Goal: Find specific fact: Find specific fact

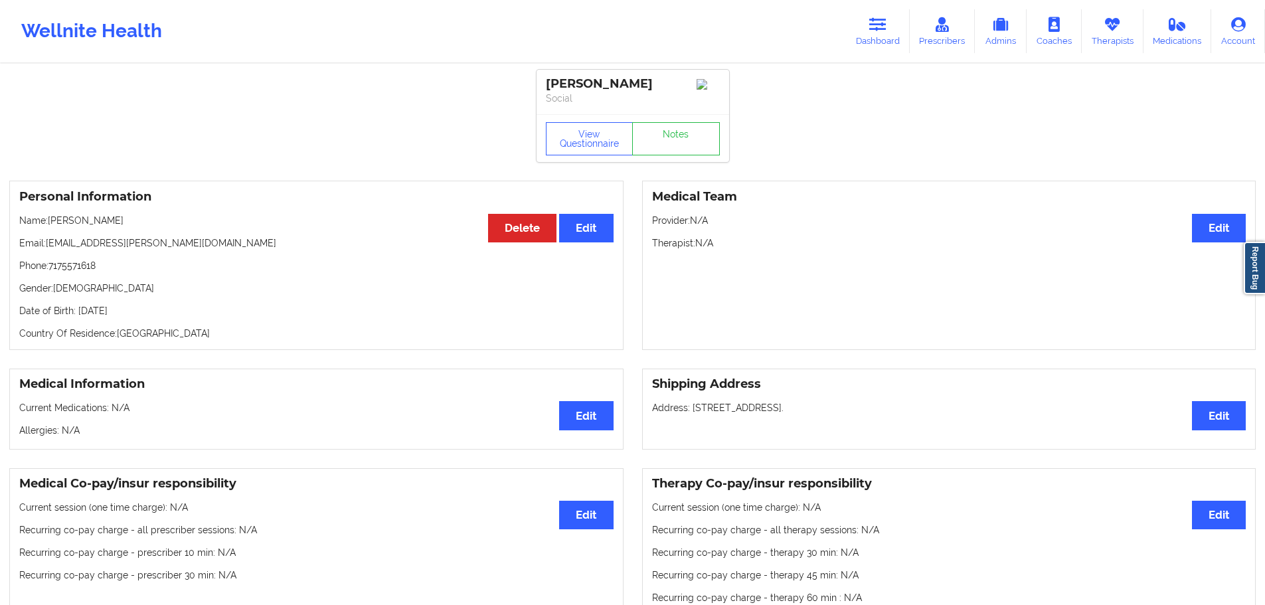
click at [143, 313] on p "Date of Birth: [DEMOGRAPHIC_DATA]" at bounding box center [316, 310] width 594 height 13
copy p "1991"
click at [865, 30] on link "Dashboard" at bounding box center [878, 31] width 64 height 44
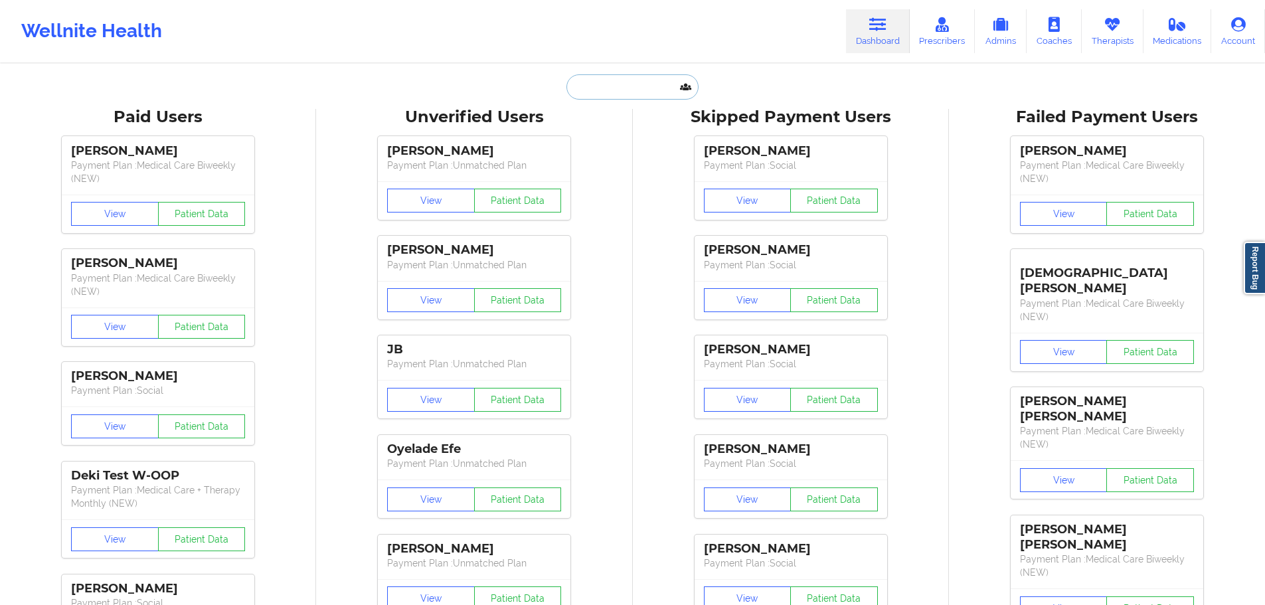
click at [653, 97] on input "text" at bounding box center [631, 86] width 131 height 25
paste input "[EMAIL_ADDRESS][DOMAIN_NAME]"
drag, startPoint x: 588, startPoint y: 86, endPoint x: 554, endPoint y: 86, distance: 34.5
click at [554, 86] on div "[EMAIL_ADDRESS][DOMAIN_NAME] Paid Unverified Skipped Failed" at bounding box center [633, 86] width 266 height 25
click at [574, 86] on input "[EMAIL_ADDRESS][DOMAIN_NAME]" at bounding box center [631, 86] width 131 height 25
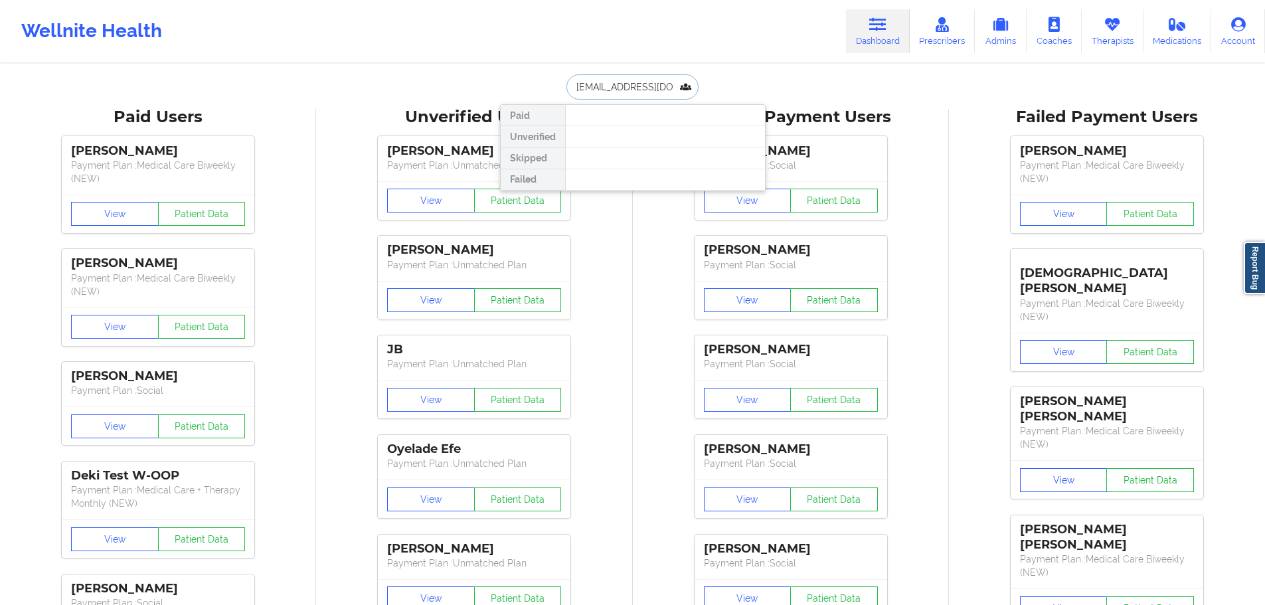
scroll to position [0, 9]
drag, startPoint x: 598, startPoint y: 82, endPoint x: 728, endPoint y: 93, distance: 130.6
click at [728, 93] on div "[EMAIL_ADDRESS][DOMAIN_NAME] Paid Unverified Skipped Failed" at bounding box center [633, 86] width 266 height 25
click at [667, 90] on input "[EMAIL_ADDRESS][DOMAIN_NAME]" at bounding box center [631, 86] width 131 height 25
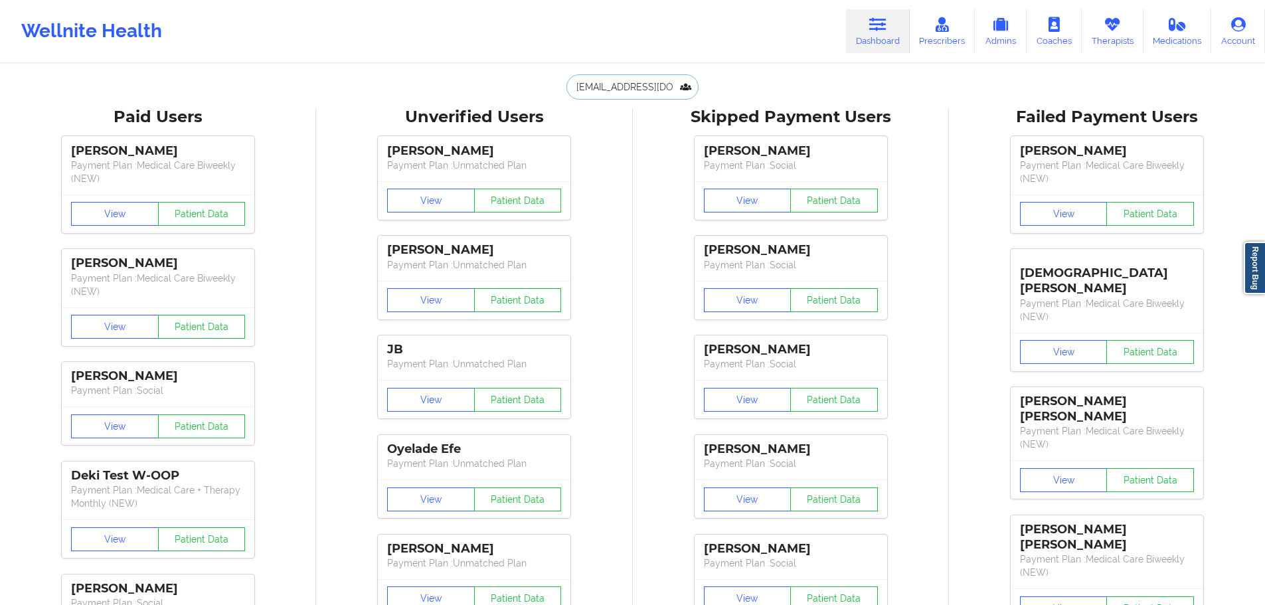
click at [647, 88] on input "[EMAIL_ADDRESS][DOMAIN_NAME]" at bounding box center [631, 86] width 131 height 25
paste input "[EMAIL_ADDRESS][DOMAIN_NAME]"
type input "[EMAIL_ADDRESS][DOMAIN_NAME]"
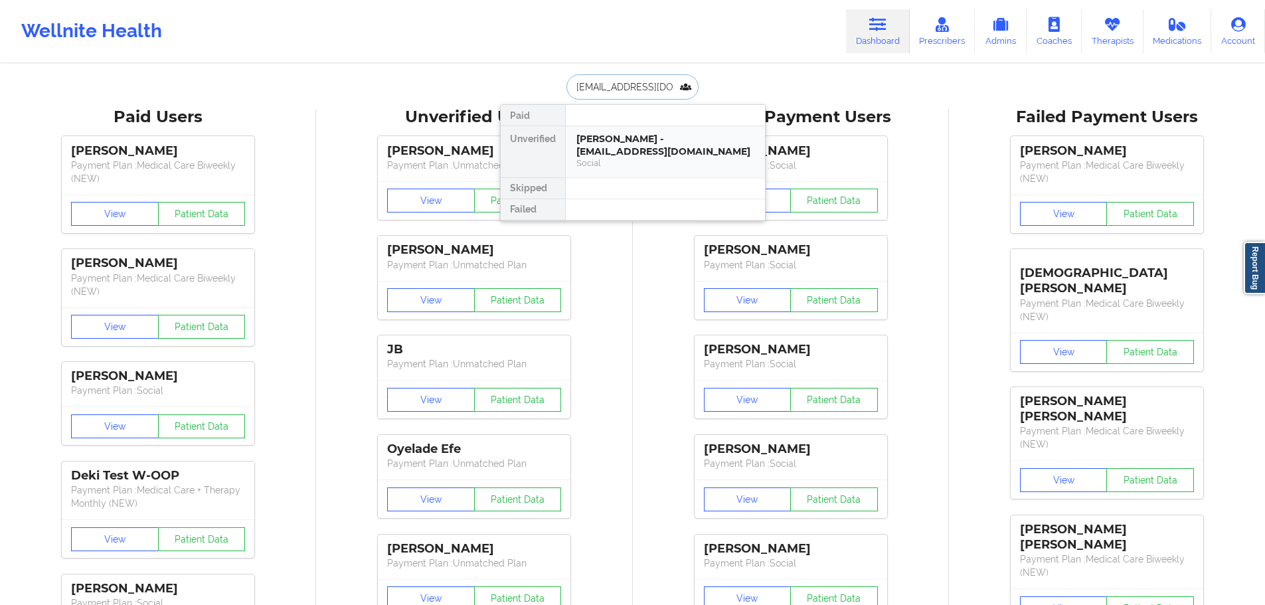
click at [646, 155] on div "[PERSON_NAME] - [EMAIL_ADDRESS][DOMAIN_NAME]" at bounding box center [665, 145] width 178 height 25
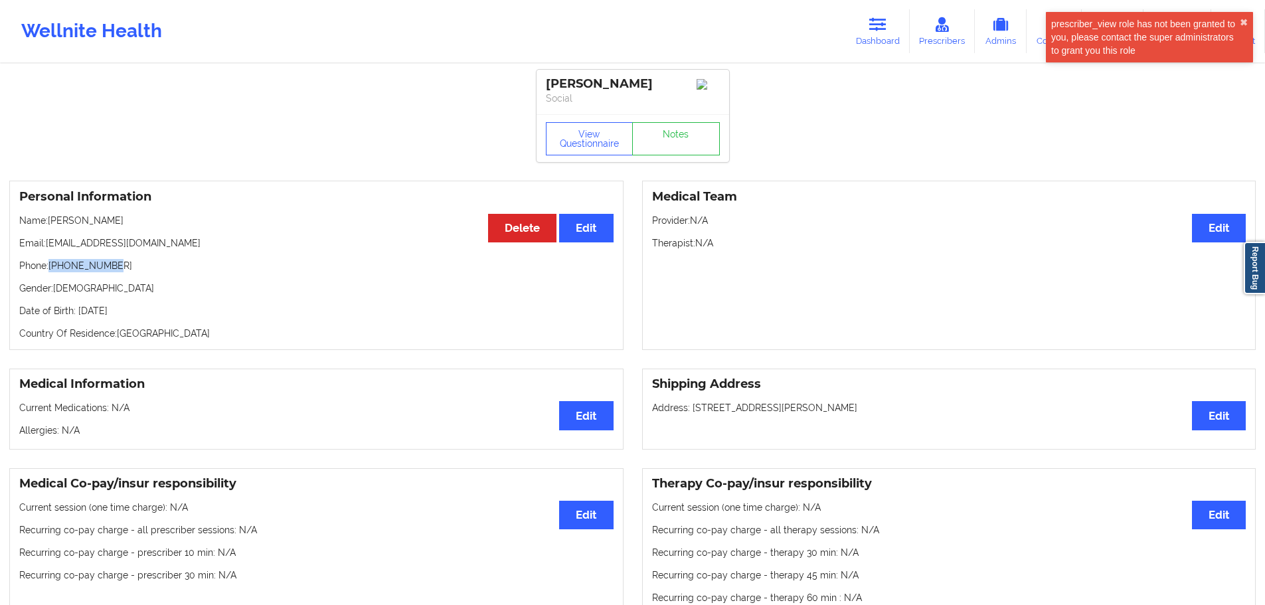
drag, startPoint x: 126, startPoint y: 263, endPoint x: 52, endPoint y: 268, distance: 74.6
click at [52, 268] on p "Phone: [PHONE_NUMBER]" at bounding box center [316, 265] width 594 height 13
copy p "[PHONE_NUMBER]"
drag, startPoint x: 114, startPoint y: 226, endPoint x: 50, endPoint y: 232, distance: 64.0
click at [50, 232] on div "Personal Information Edit Delete Name: [PERSON_NAME] Email: [EMAIL_ADDRESS][DOM…" at bounding box center [316, 265] width 614 height 169
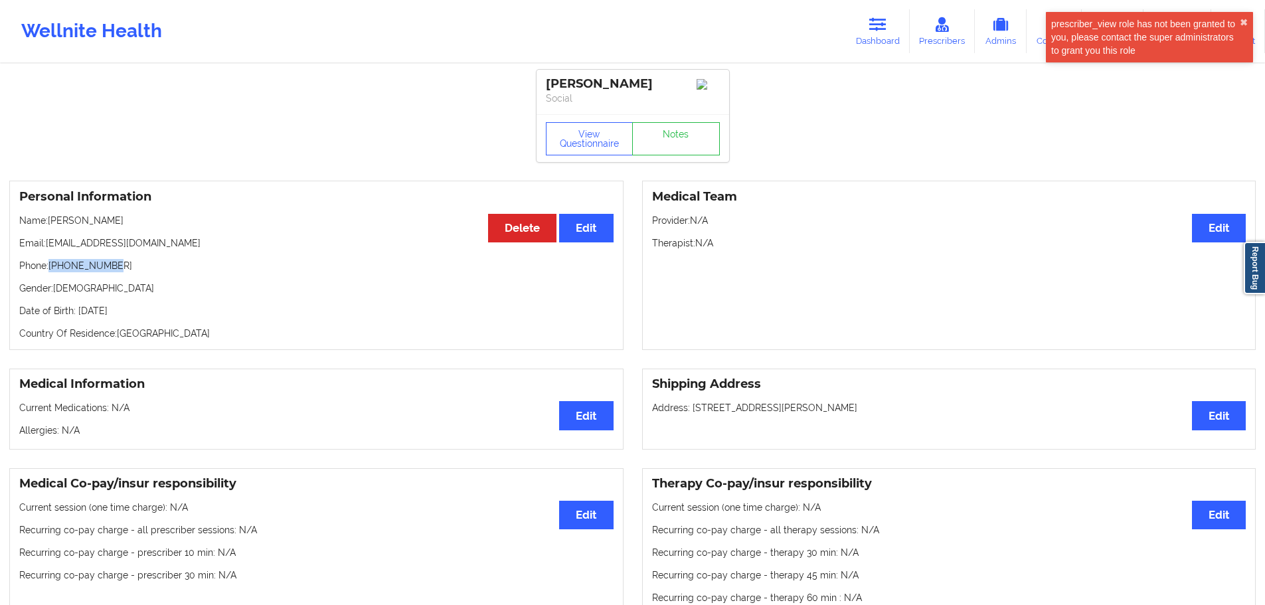
copy div "Email:"
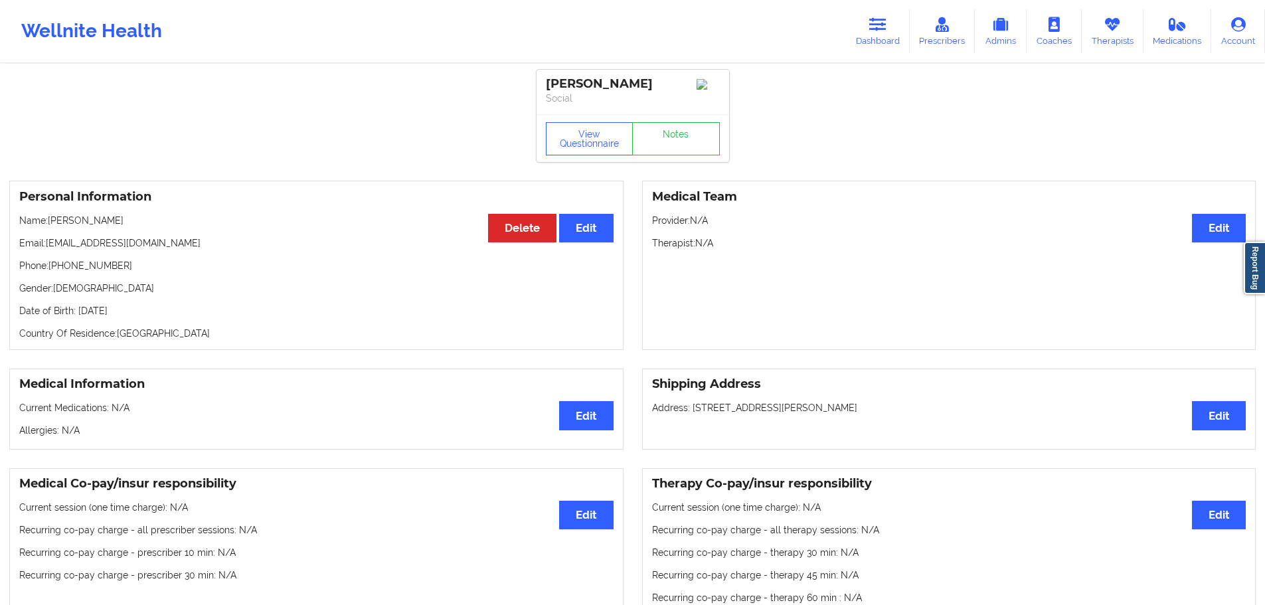
click at [86, 226] on p "Name: [PERSON_NAME]" at bounding box center [316, 220] width 594 height 13
drag, startPoint x: 112, startPoint y: 222, endPoint x: 53, endPoint y: 223, distance: 58.4
click at [53, 223] on p "Name: [PERSON_NAME]" at bounding box center [316, 220] width 594 height 13
copy p "[PERSON_NAME]"
click at [574, 138] on button "View Questionnaire" at bounding box center [590, 138] width 88 height 33
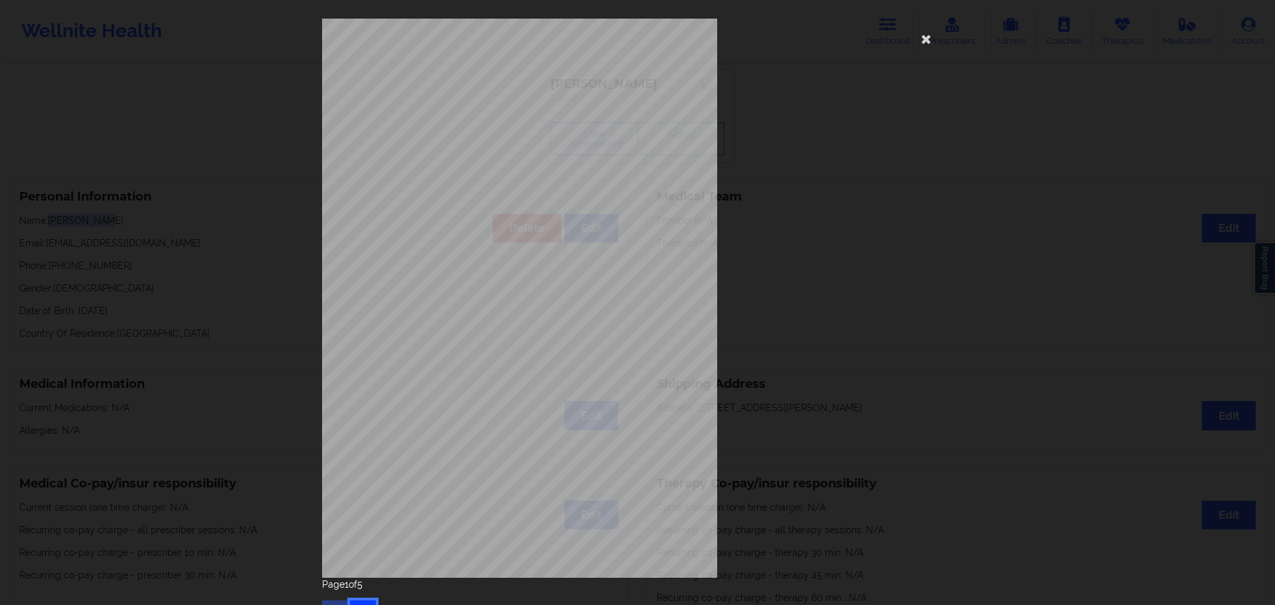
click at [365, 602] on button "button" at bounding box center [363, 612] width 26 height 24
click at [920, 44] on icon at bounding box center [926, 38] width 21 height 21
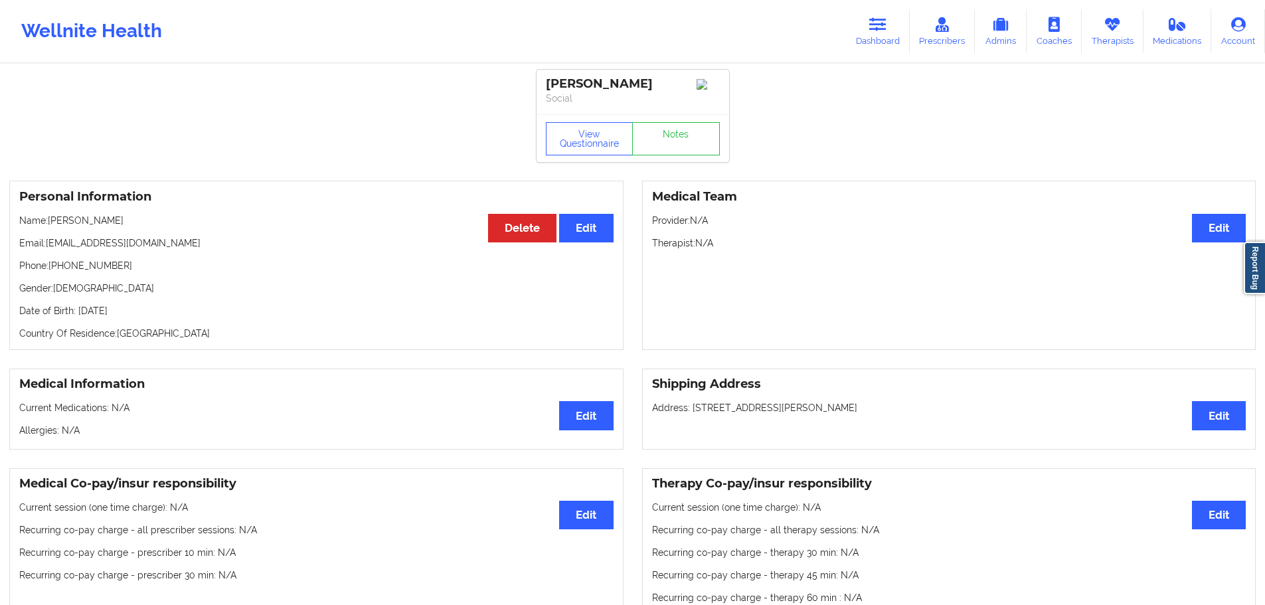
click at [145, 311] on p "Date of Birth: [DEMOGRAPHIC_DATA]" at bounding box center [316, 310] width 594 height 13
click at [139, 316] on p "Date of Birth: [DEMOGRAPHIC_DATA]" at bounding box center [316, 310] width 594 height 13
click at [147, 315] on p "Date of Birth: [DEMOGRAPHIC_DATA]" at bounding box center [316, 310] width 594 height 13
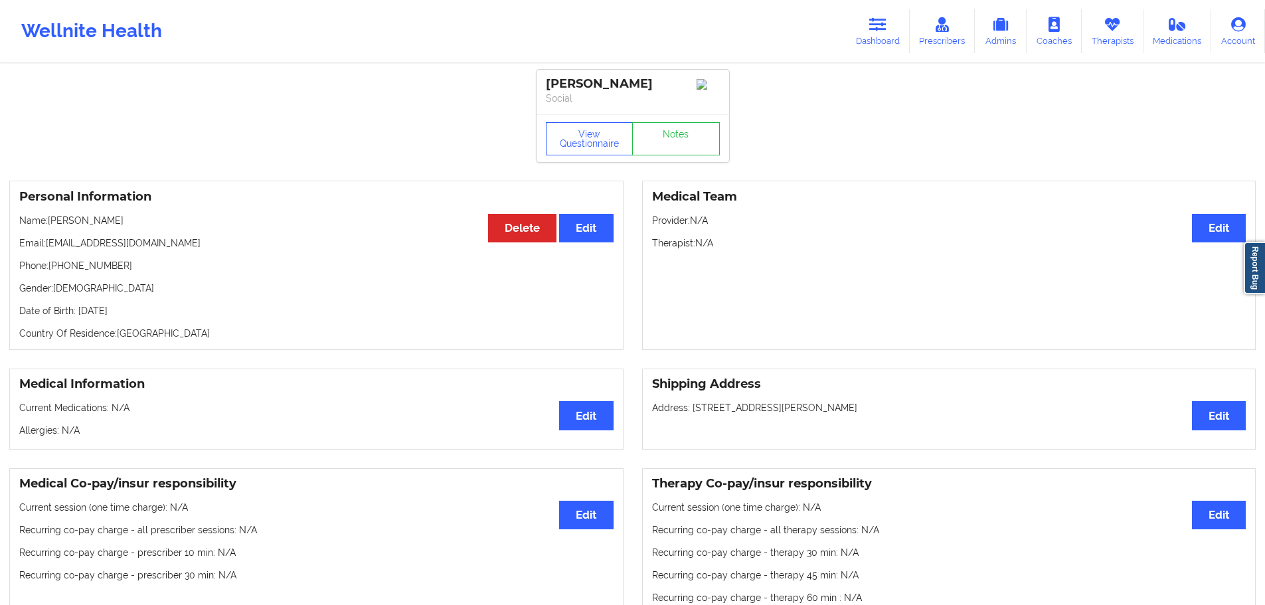
copy p "1964"
drag, startPoint x: 119, startPoint y: 220, endPoint x: 50, endPoint y: 219, distance: 68.4
click at [50, 219] on p "Name: [PERSON_NAME]" at bounding box center [316, 220] width 594 height 13
copy p "[PERSON_NAME]"
drag, startPoint x: 119, startPoint y: 274, endPoint x: 52, endPoint y: 274, distance: 66.4
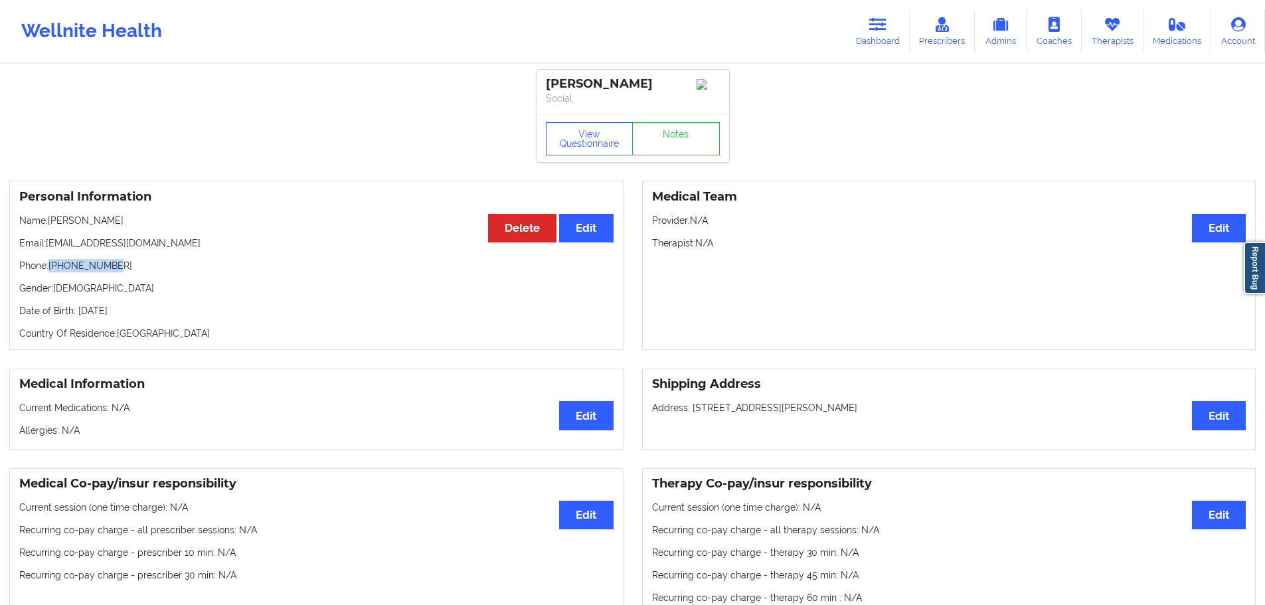
click at [52, 272] on p "Phone: [PHONE_NUMBER]" at bounding box center [316, 265] width 594 height 13
copy p "[PHONE_NUMBER]"
drag, startPoint x: 161, startPoint y: 248, endPoint x: 48, endPoint y: 248, distance: 112.9
click at [48, 248] on p "Email: [EMAIL_ADDRESS][DOMAIN_NAME]" at bounding box center [316, 242] width 594 height 13
copy p "[EMAIL_ADDRESS][DOMAIN_NAME]"
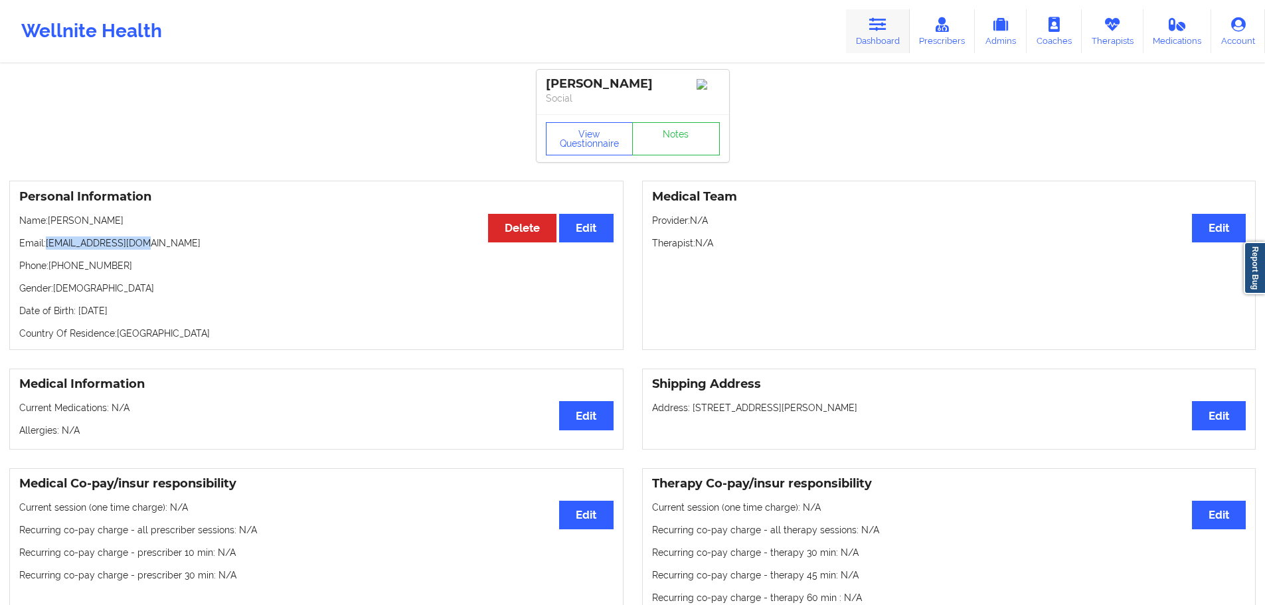
drag, startPoint x: 880, startPoint y: 23, endPoint x: 874, endPoint y: 33, distance: 11.6
click at [880, 23] on icon at bounding box center [877, 24] width 17 height 15
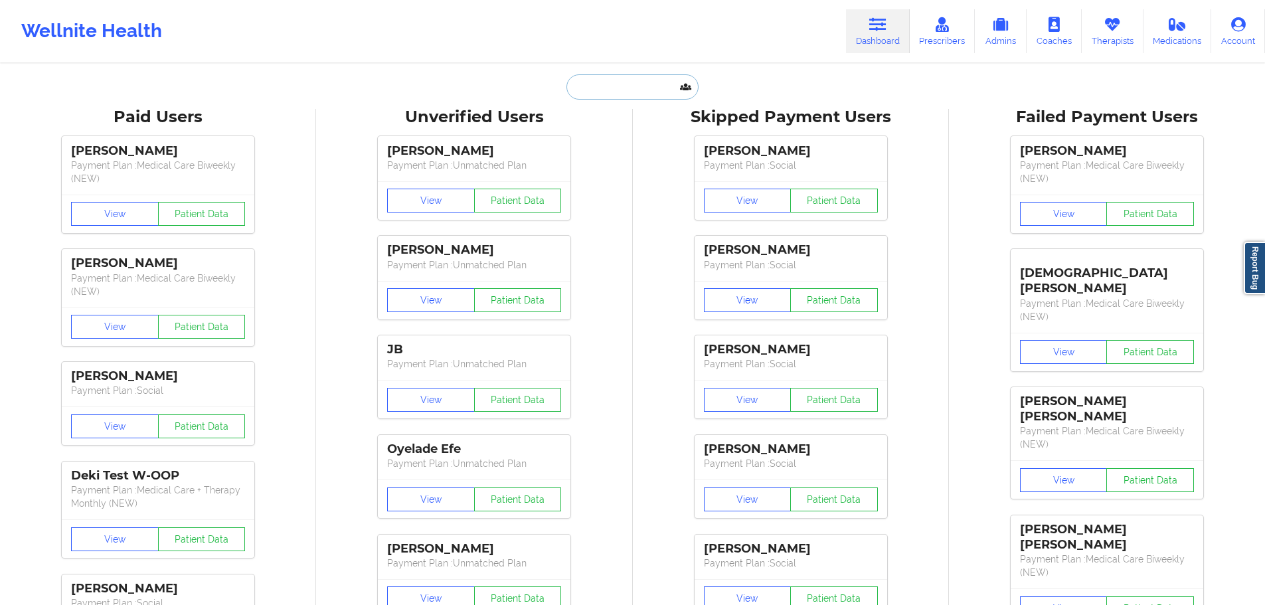
click at [631, 92] on input "text" at bounding box center [631, 86] width 131 height 25
paste input "[EMAIL_ADDRESS][DOMAIN_NAME]"
type input "[EMAIL_ADDRESS][DOMAIN_NAME]"
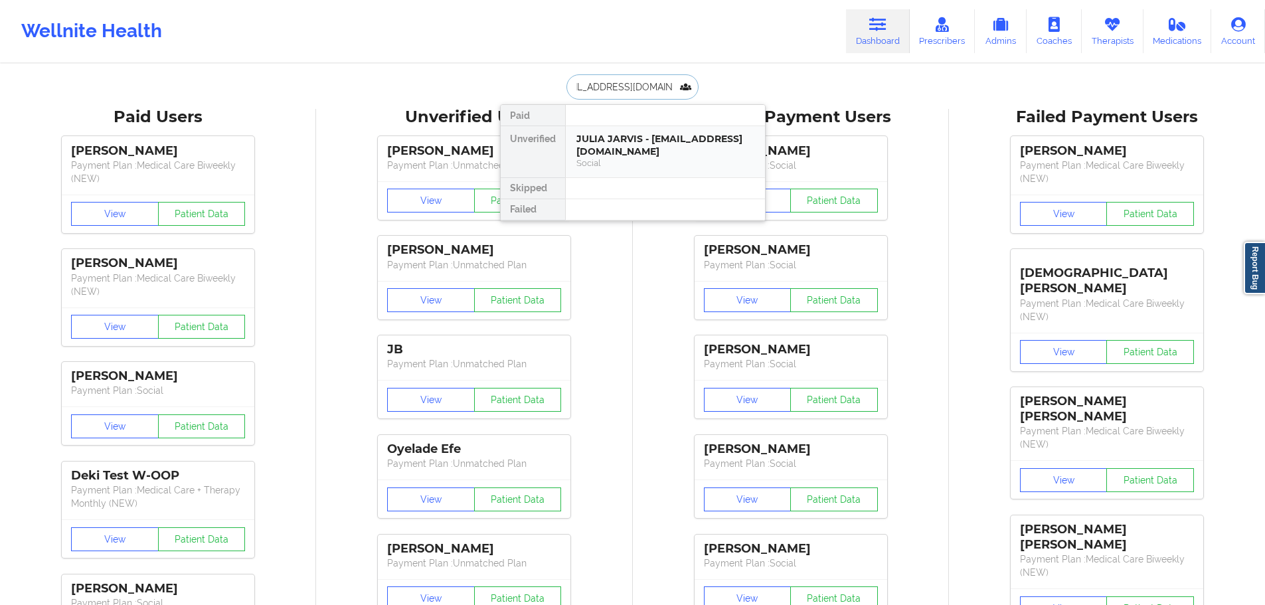
click at [624, 156] on div "JULIA JARVIS - [EMAIL_ADDRESS][DOMAIN_NAME]" at bounding box center [665, 145] width 178 height 25
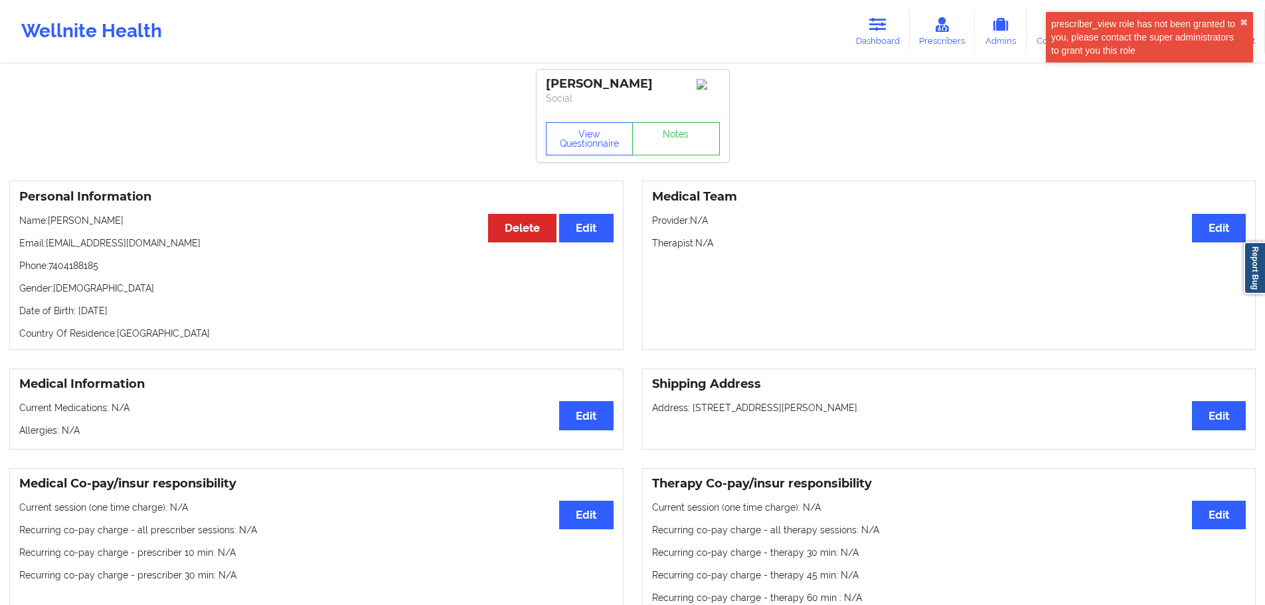
click at [164, 316] on p "Date of Birth: [DEMOGRAPHIC_DATA]" at bounding box center [316, 310] width 594 height 13
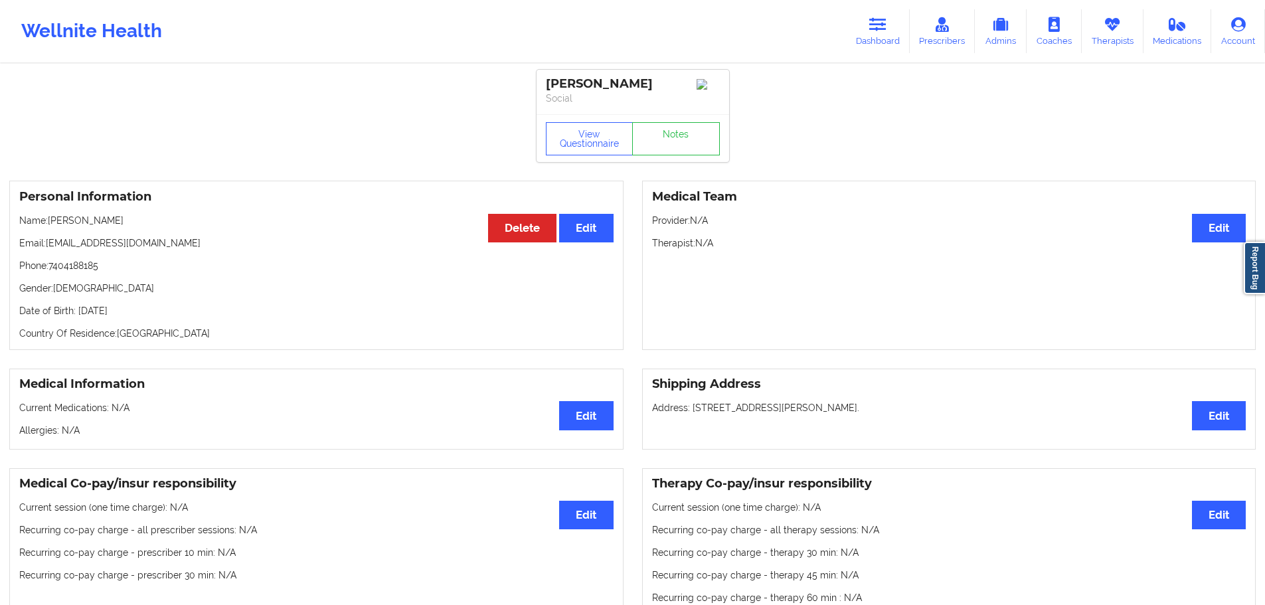
copy p "1994"
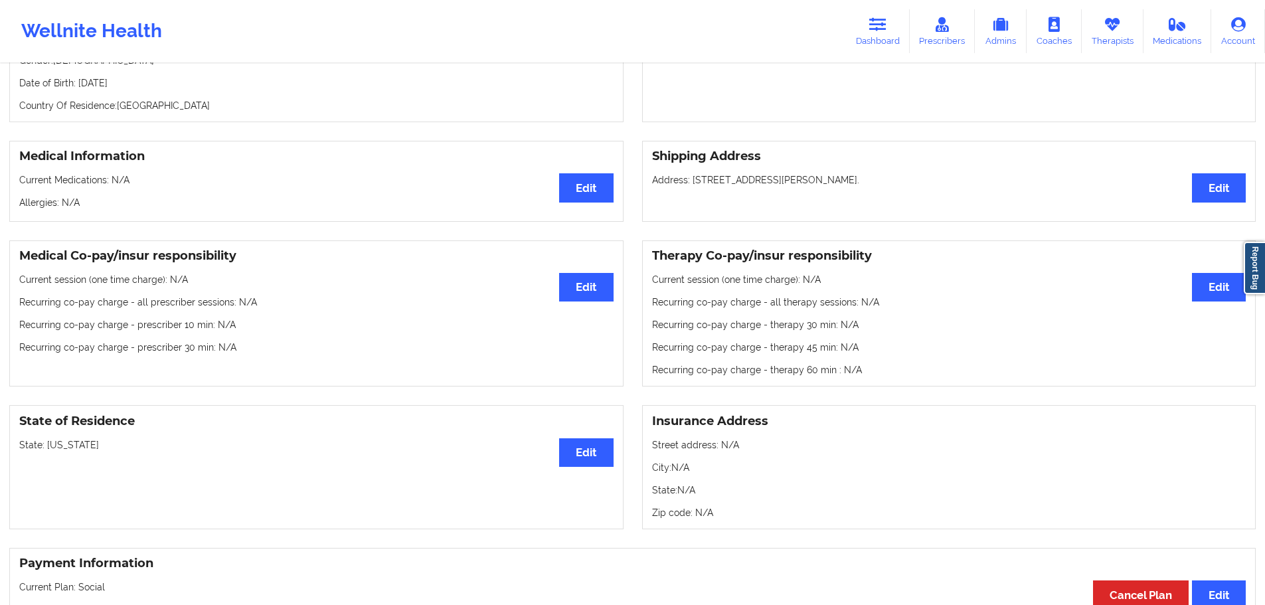
scroll to position [266, 0]
